Goal: Find specific page/section: Find specific page/section

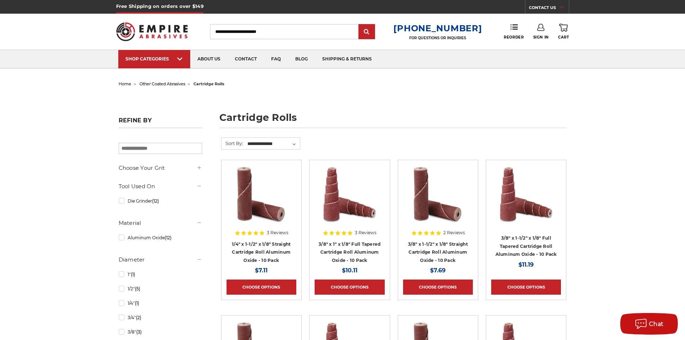
click at [200, 168] on icon at bounding box center [199, 168] width 6 height 6
click at [123, 201] on link "60 (Medium) (11)" at bounding box center [160, 197] width 83 height 13
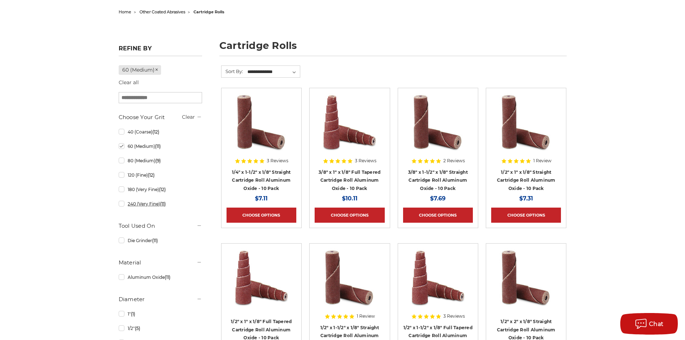
scroll to position [108, 0]
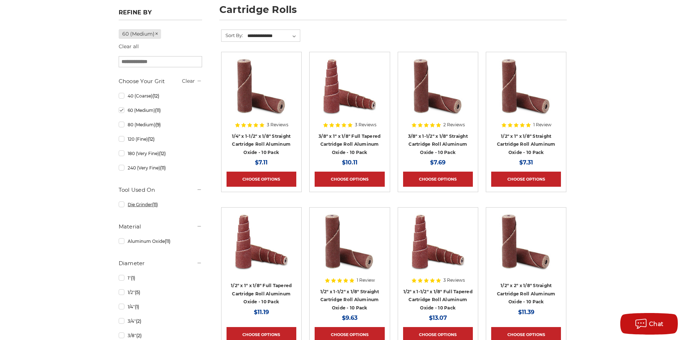
click at [122, 207] on link "Die Grinder (11)" at bounding box center [160, 204] width 83 height 13
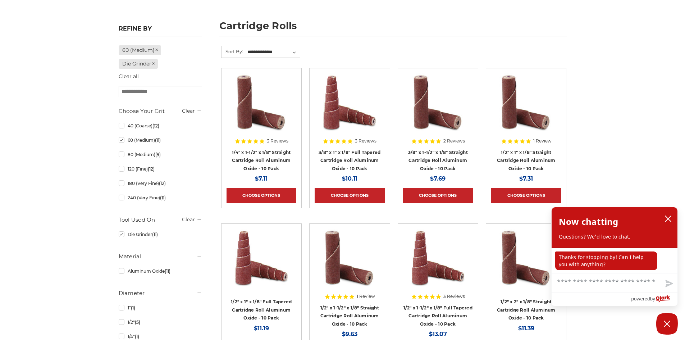
scroll to position [108, 0]
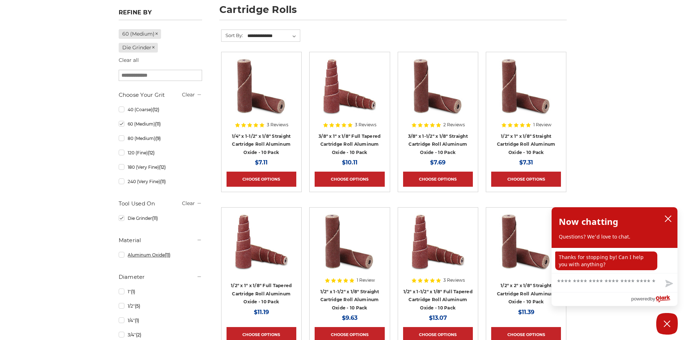
click at [127, 255] on link "Aluminum Oxide (11)" at bounding box center [160, 255] width 83 height 13
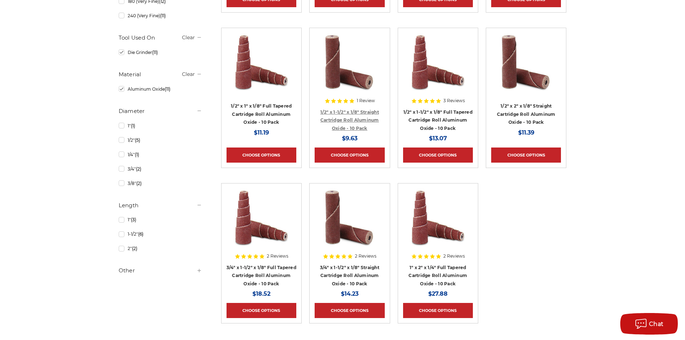
scroll to position [288, 0]
click at [123, 157] on link "1/4" (1)" at bounding box center [160, 154] width 83 height 13
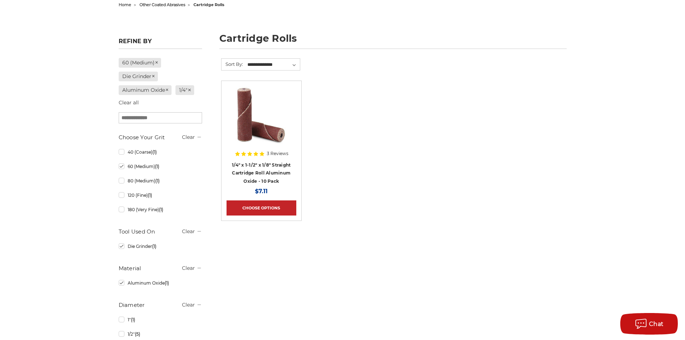
scroll to position [108, 0]
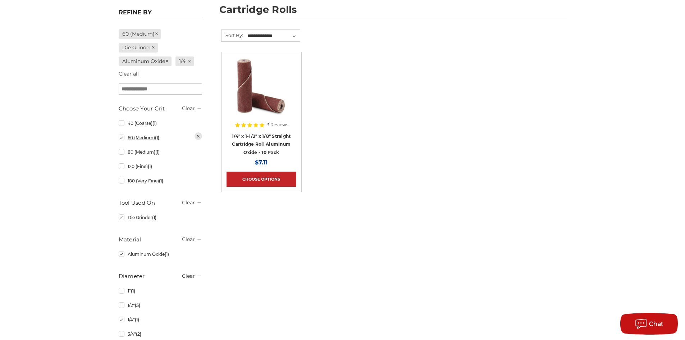
click at [122, 142] on link "60 (Medium) (1)" at bounding box center [160, 137] width 83 height 13
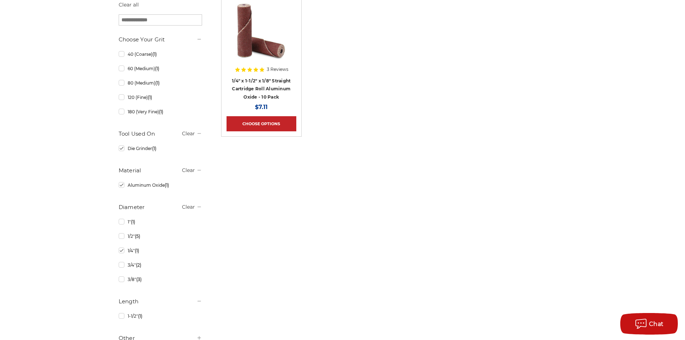
scroll to position [180, 0]
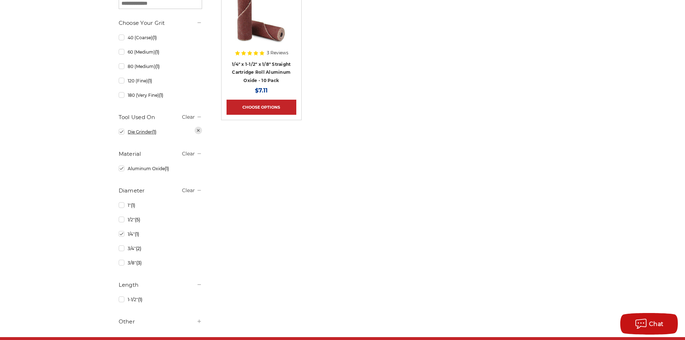
click at [123, 135] on link "Die Grinder (1)" at bounding box center [160, 132] width 83 height 13
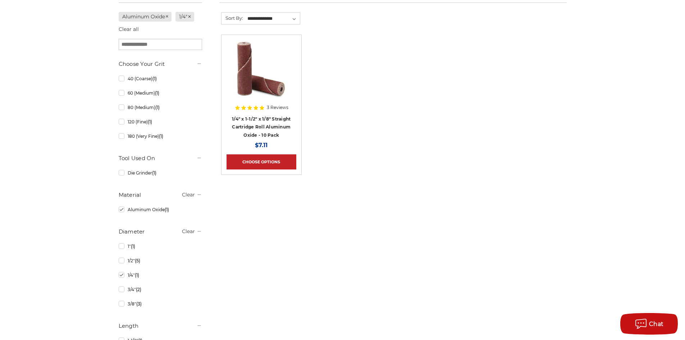
scroll to position [144, 0]
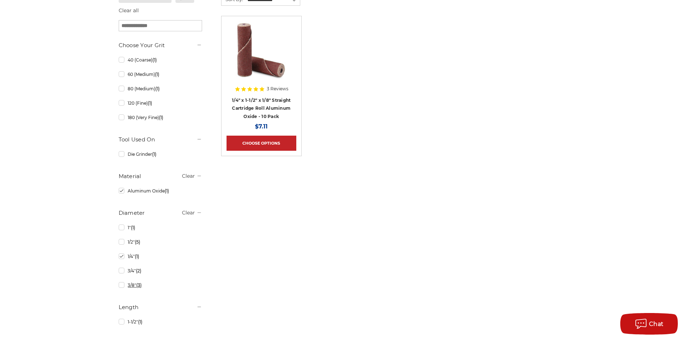
click at [122, 288] on link "3/8" (3)" at bounding box center [160, 285] width 83 height 13
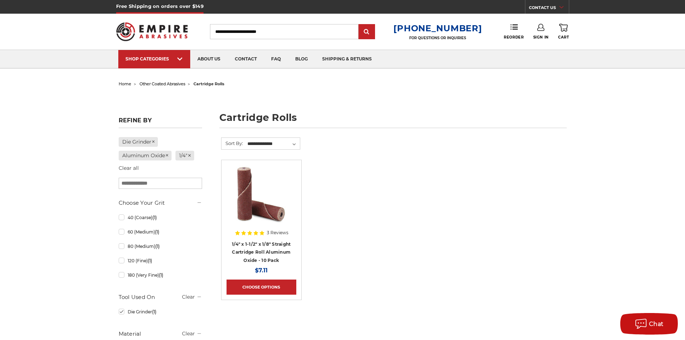
scroll to position [108, 0]
